Goal: Task Accomplishment & Management: Use online tool/utility

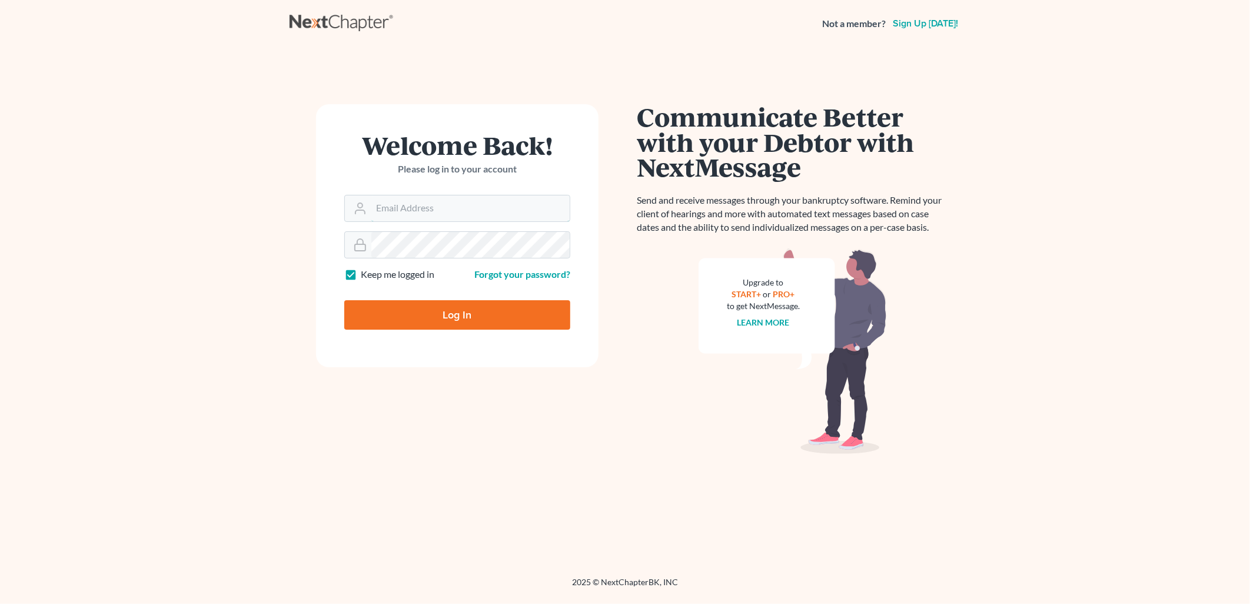
type input "[PERSON_NAME][EMAIL_ADDRESS][DOMAIN_NAME]"
click at [407, 321] on input "Log In" at bounding box center [457, 314] width 226 height 29
type input "Thinking..."
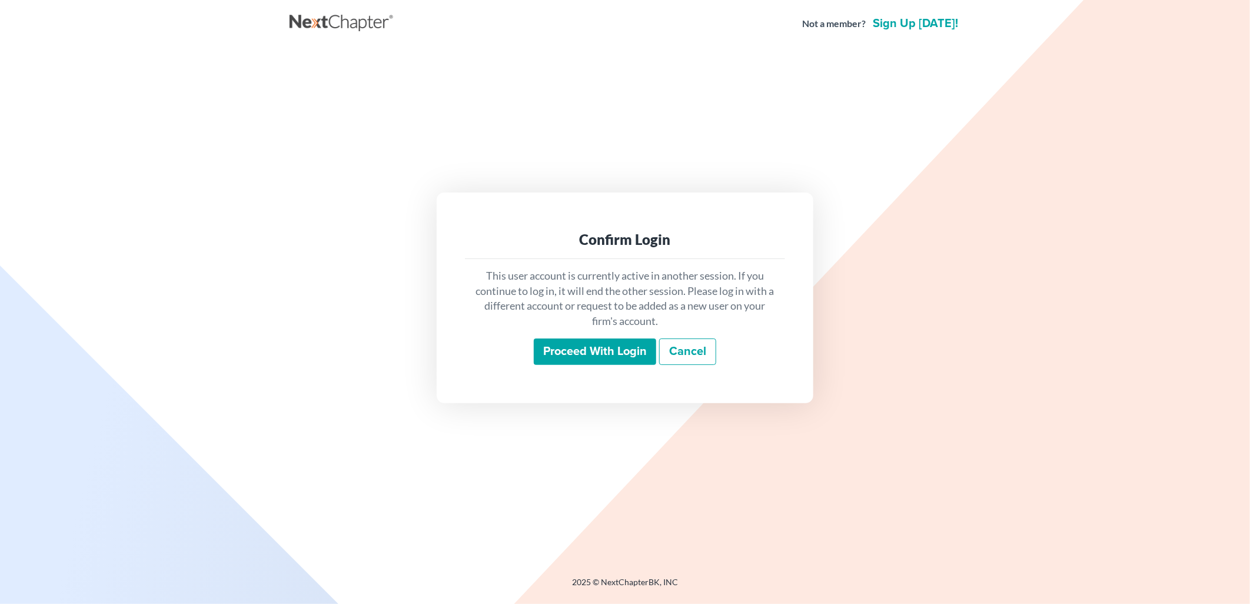
click at [595, 350] on input "Proceed with login" at bounding box center [595, 351] width 122 height 27
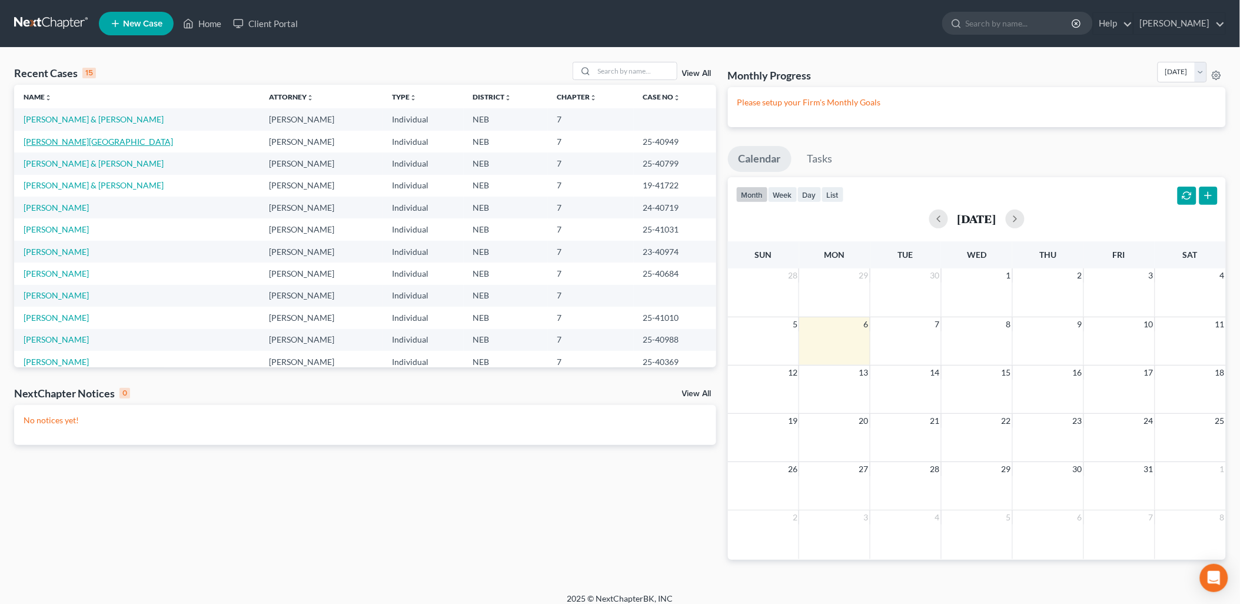
click at [50, 142] on link "Molina, Diego" at bounding box center [99, 142] width 150 height 10
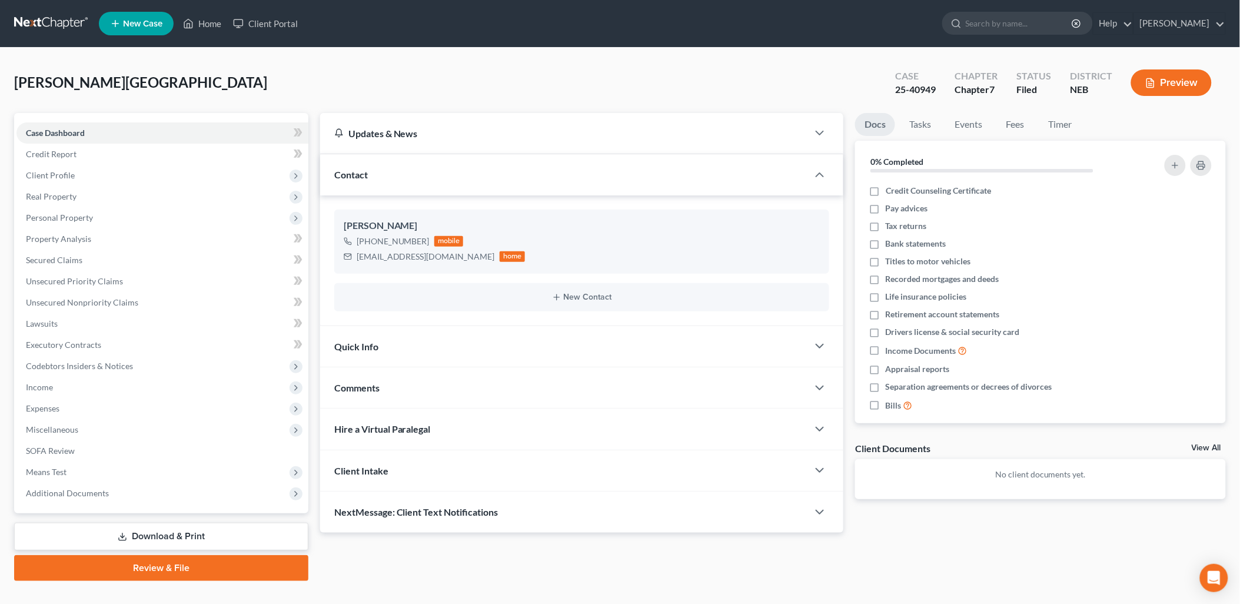
click at [983, 546] on div "Updates & News × Nebraska District Notes: Take a look at NextChapter's District…" at bounding box center [773, 347] width 918 height 468
click at [945, 576] on div "Updates & News × Nebraska District Notes: Take a look at NextChapter's District…" at bounding box center [773, 347] width 918 height 468
